Goal: Entertainment & Leisure: Browse casually

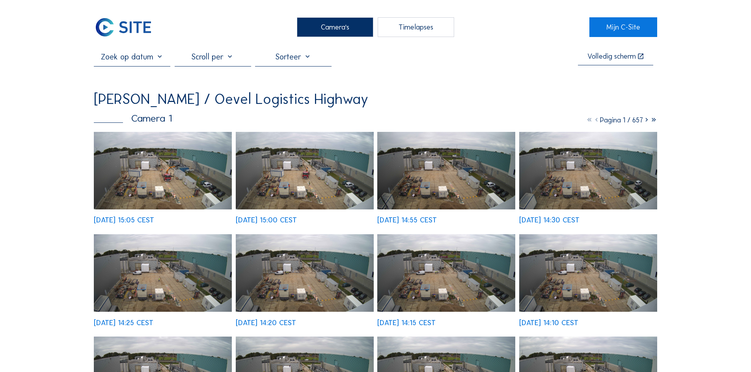
click at [174, 168] on img at bounding box center [163, 171] width 138 height 78
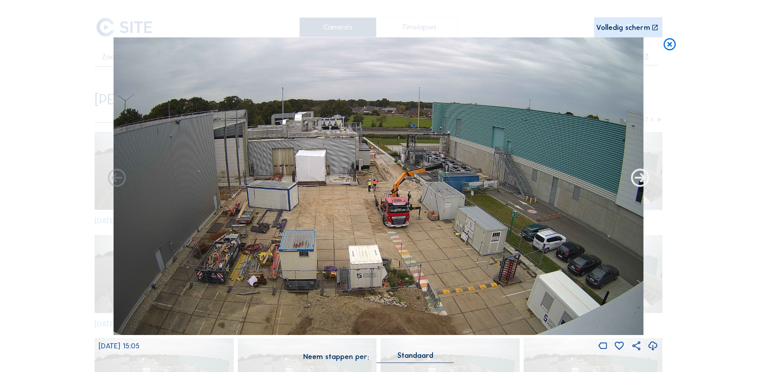
click at [644, 181] on icon at bounding box center [640, 179] width 22 height 22
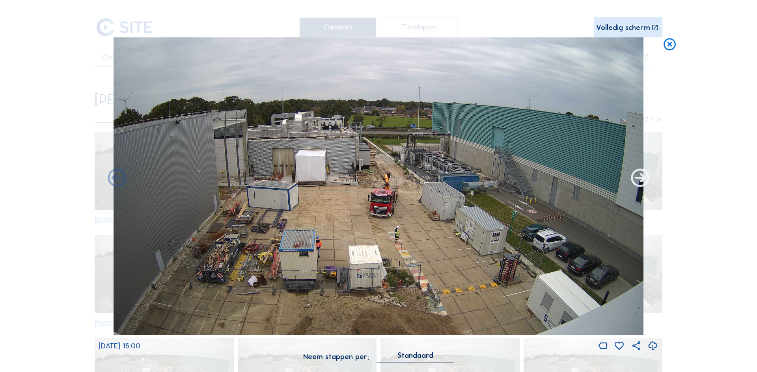
click at [644, 181] on icon at bounding box center [640, 179] width 22 height 22
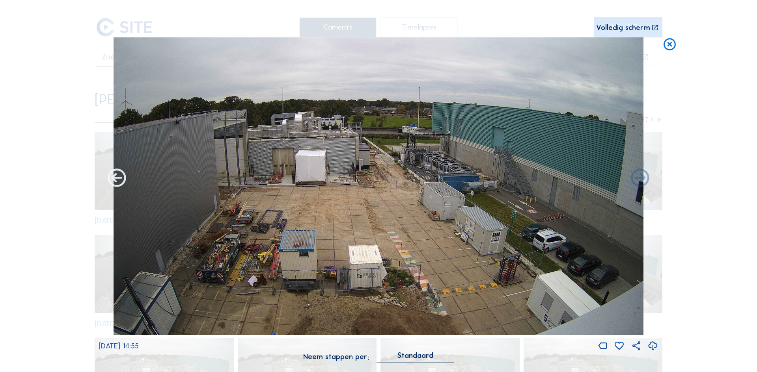
click at [113, 181] on icon at bounding box center [117, 179] width 22 height 22
click at [116, 178] on icon at bounding box center [117, 179] width 22 height 22
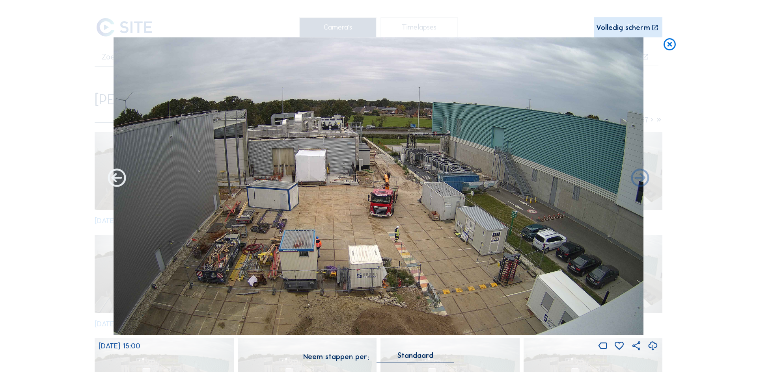
click at [117, 178] on icon at bounding box center [117, 179] width 22 height 22
click at [112, 183] on icon at bounding box center [117, 179] width 22 height 22
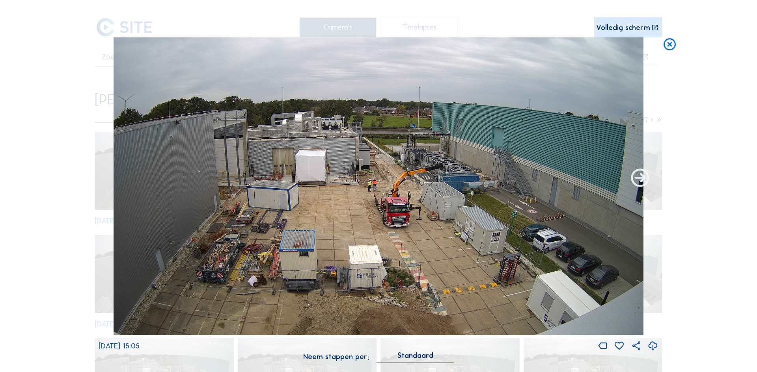
click at [643, 179] on icon at bounding box center [640, 179] width 22 height 22
click at [669, 45] on icon at bounding box center [669, 44] width 15 height 15
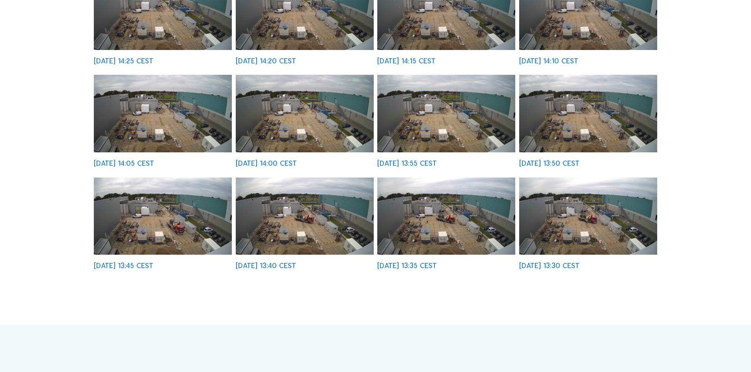
scroll to position [276, 0]
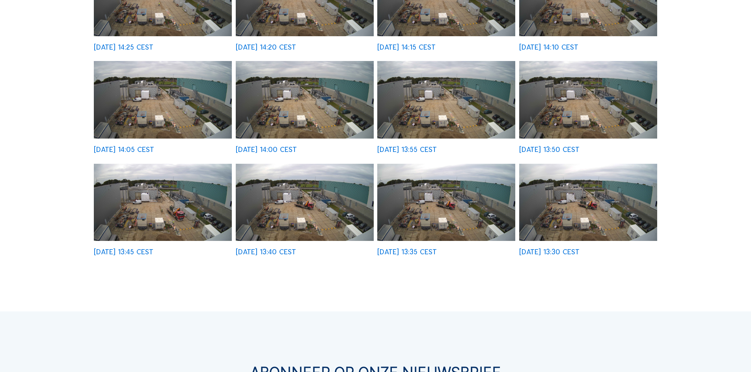
click at [585, 212] on img at bounding box center [588, 203] width 138 height 78
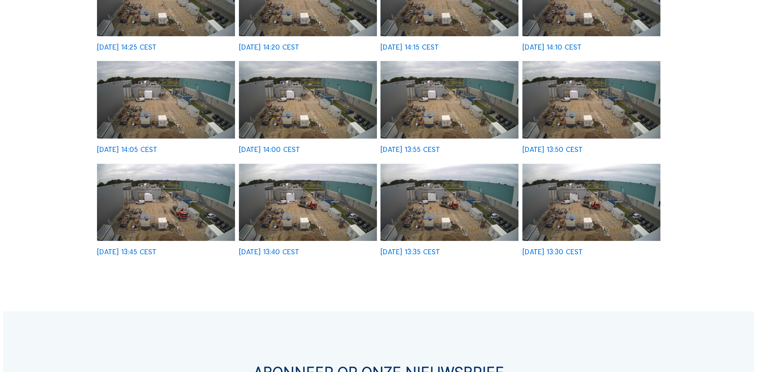
scroll to position [277, 0]
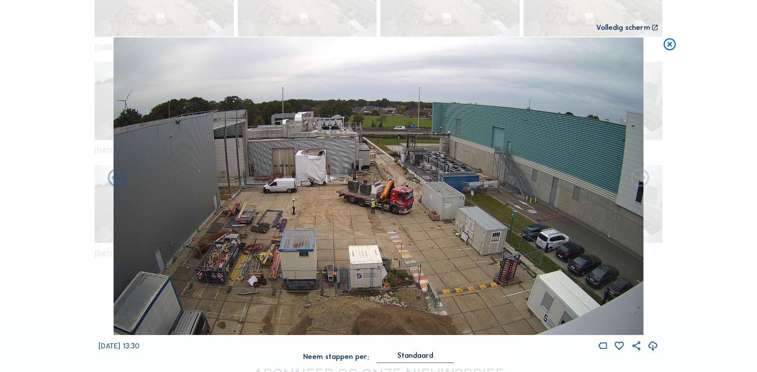
click at [642, 178] on icon at bounding box center [640, 179] width 22 height 22
click at [120, 183] on icon at bounding box center [117, 179] width 22 height 22
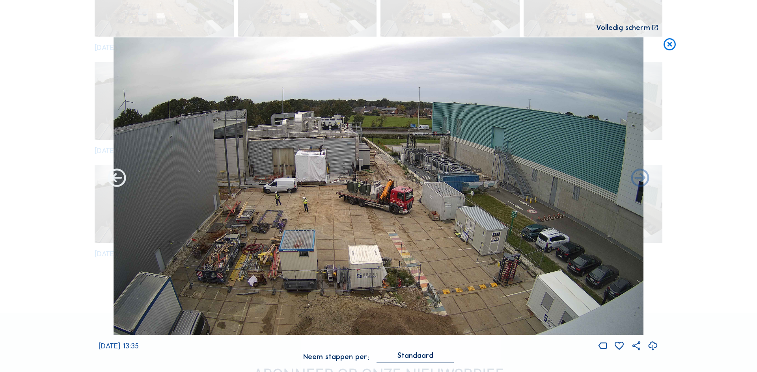
click at [120, 183] on icon at bounding box center [117, 179] width 22 height 22
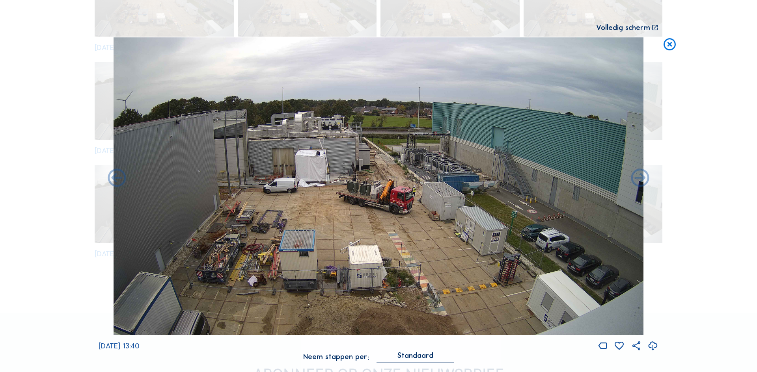
click at [120, 183] on icon at bounding box center [117, 179] width 22 height 22
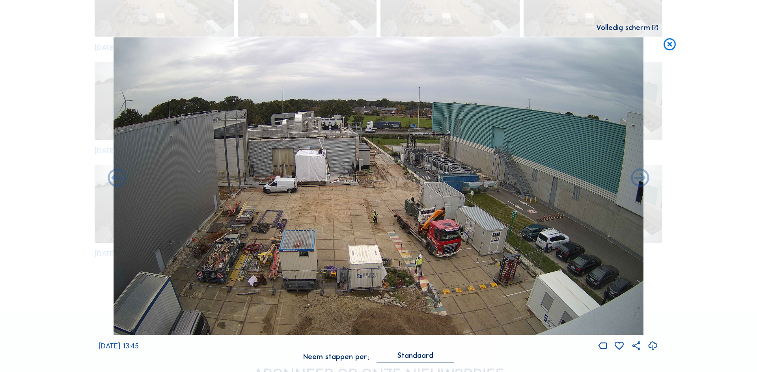
click at [120, 183] on icon at bounding box center [117, 179] width 22 height 22
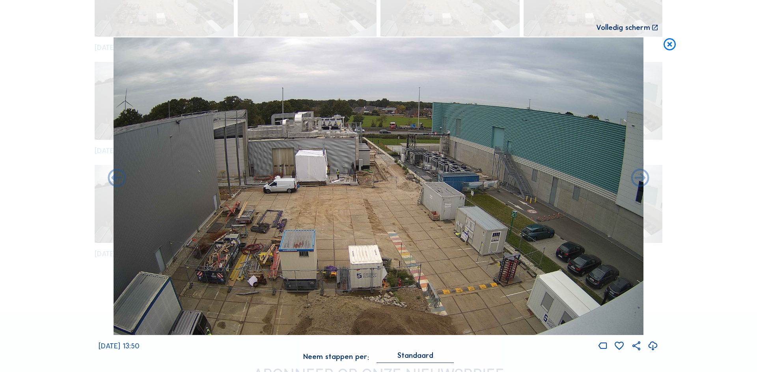
click at [120, 183] on icon at bounding box center [117, 179] width 22 height 22
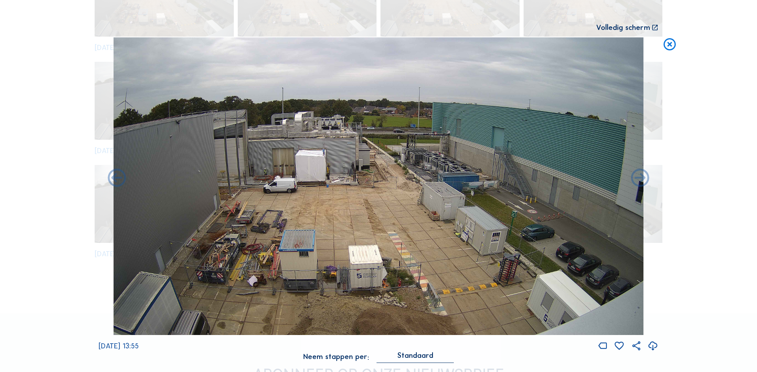
click at [120, 183] on icon at bounding box center [117, 179] width 22 height 22
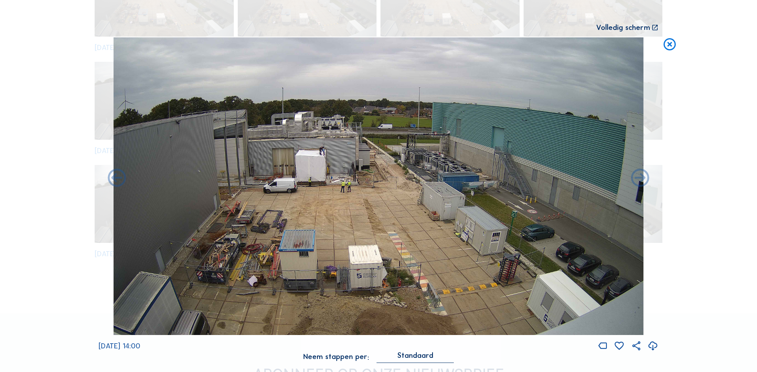
click at [120, 183] on icon at bounding box center [117, 179] width 22 height 22
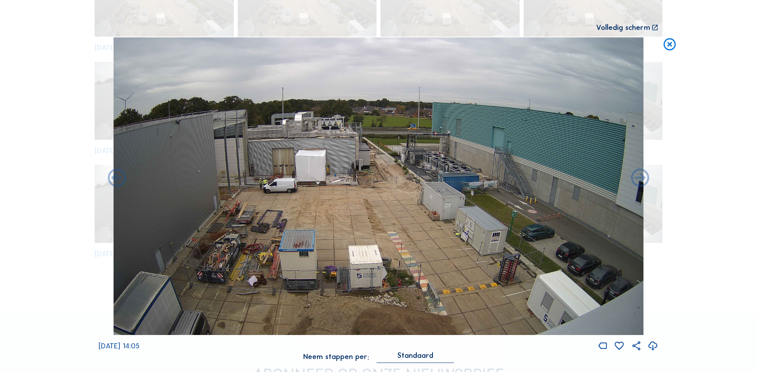
click at [120, 183] on icon at bounding box center [117, 179] width 22 height 22
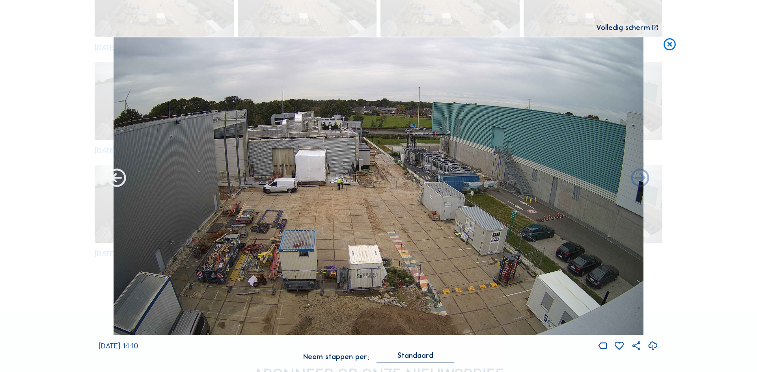
click at [117, 183] on icon at bounding box center [117, 179] width 22 height 22
click at [113, 172] on icon at bounding box center [117, 179] width 22 height 22
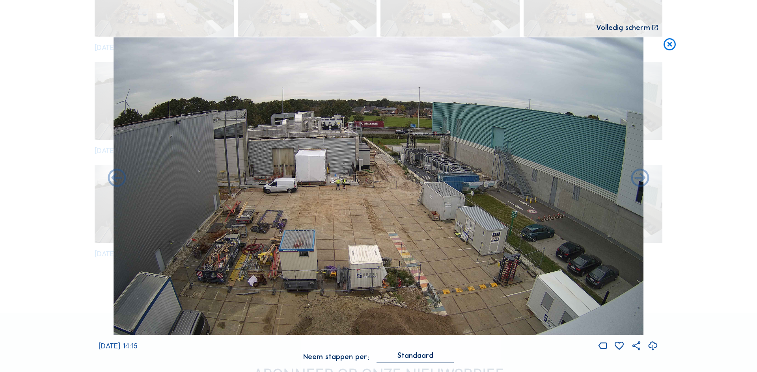
click at [113, 172] on icon at bounding box center [117, 179] width 22 height 22
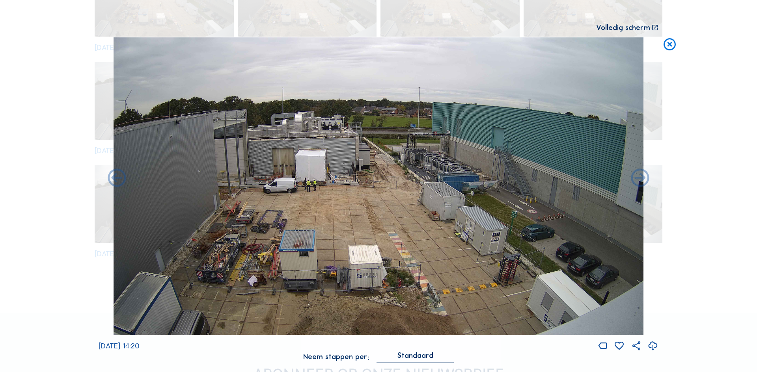
click at [113, 172] on icon at bounding box center [117, 179] width 22 height 22
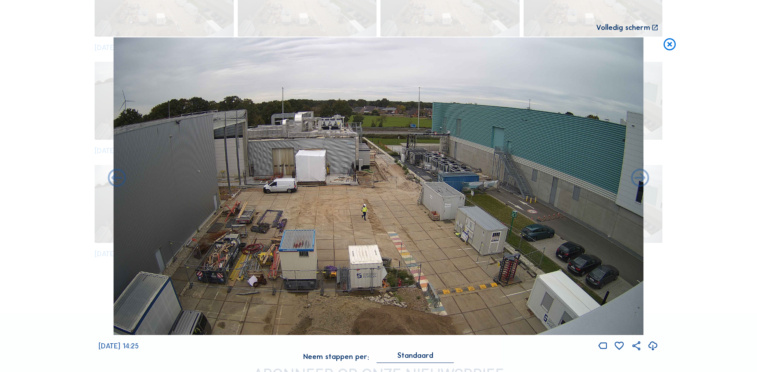
click at [113, 172] on icon at bounding box center [117, 179] width 22 height 22
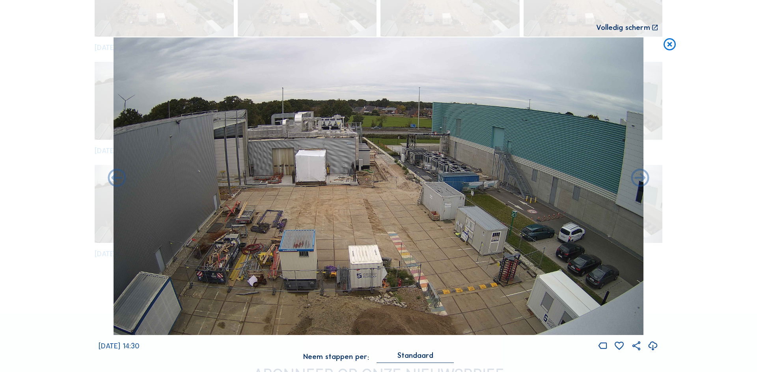
click at [113, 172] on icon at bounding box center [117, 179] width 22 height 22
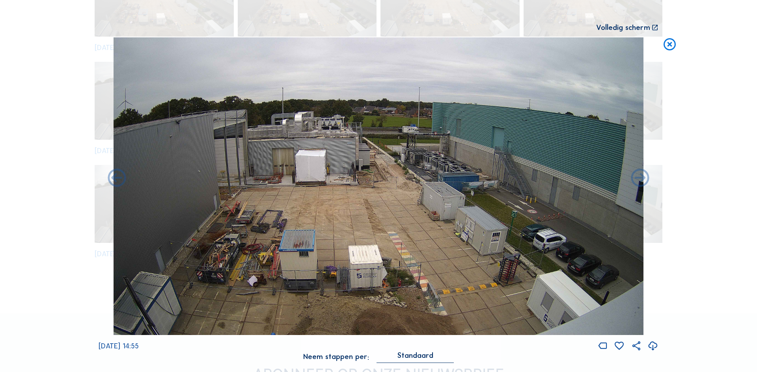
click at [113, 172] on icon at bounding box center [117, 179] width 22 height 22
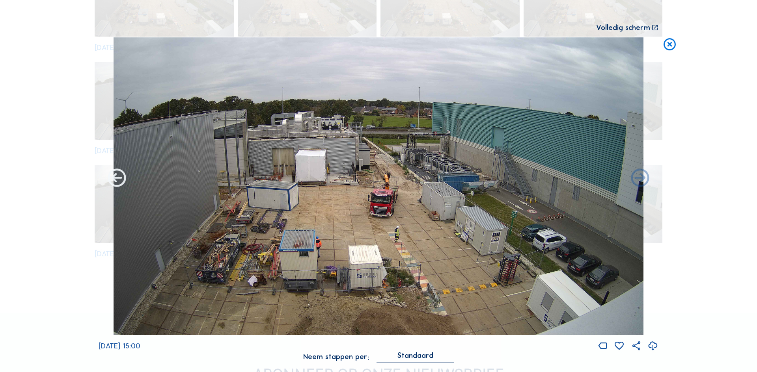
click at [114, 173] on icon at bounding box center [117, 179] width 22 height 22
click at [667, 48] on icon at bounding box center [669, 44] width 15 height 15
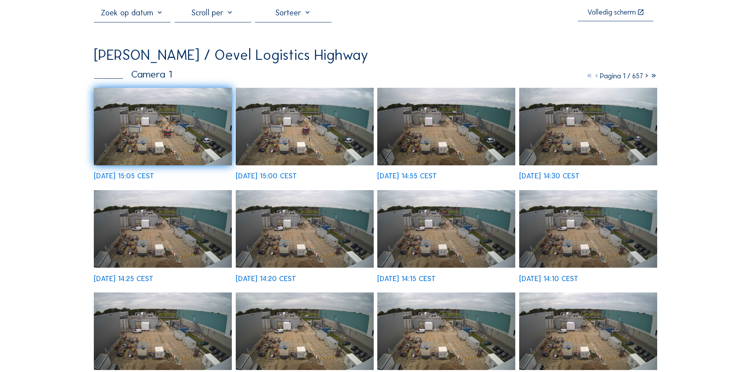
scroll to position [39, 0]
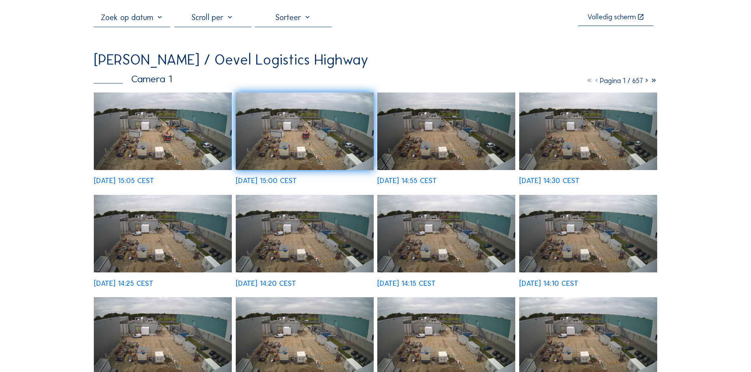
click at [172, 143] on img at bounding box center [163, 132] width 138 height 78
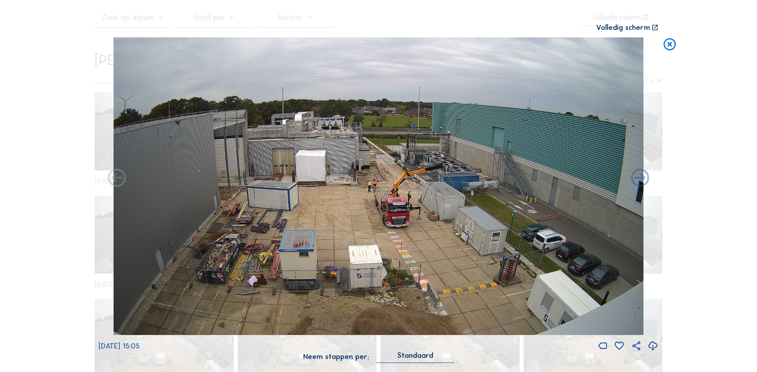
click at [691, 164] on div "Scroll om door de tijd te reizen | Druk op de 'Alt'-knop + scroll om te Zoomen …" at bounding box center [378, 186] width 757 height 372
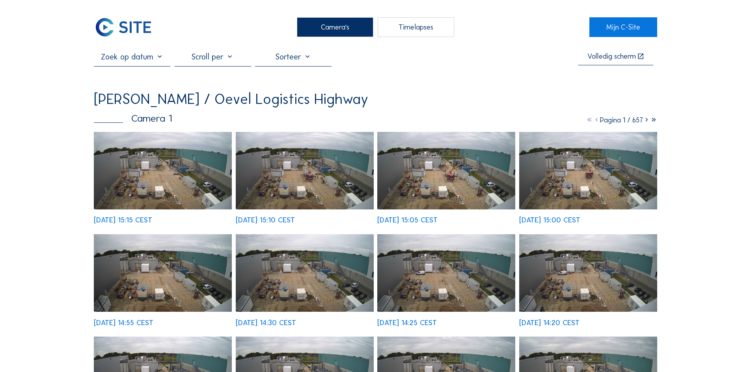
click at [168, 181] on img at bounding box center [163, 171] width 138 height 78
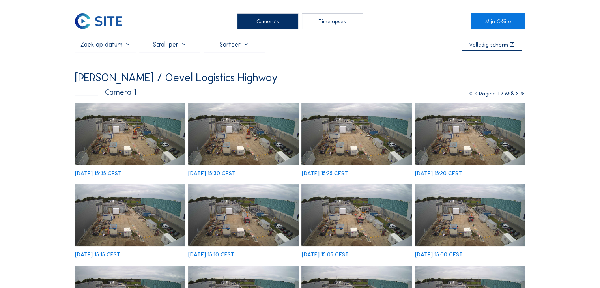
click at [127, 142] on img at bounding box center [130, 133] width 110 height 62
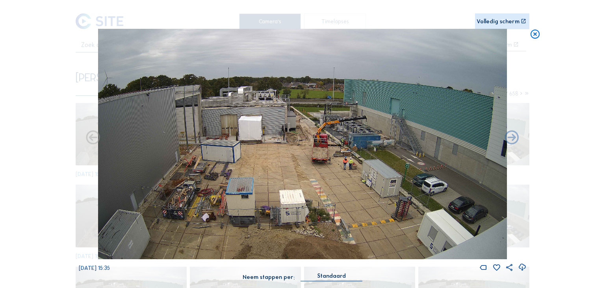
click at [538, 149] on div "Scroll om door de tijd te reizen | Druk op de 'Alt'-knop + scroll om te Zoomen …" at bounding box center [302, 144] width 605 height 288
